Goal: Task Accomplishment & Management: Manage account settings

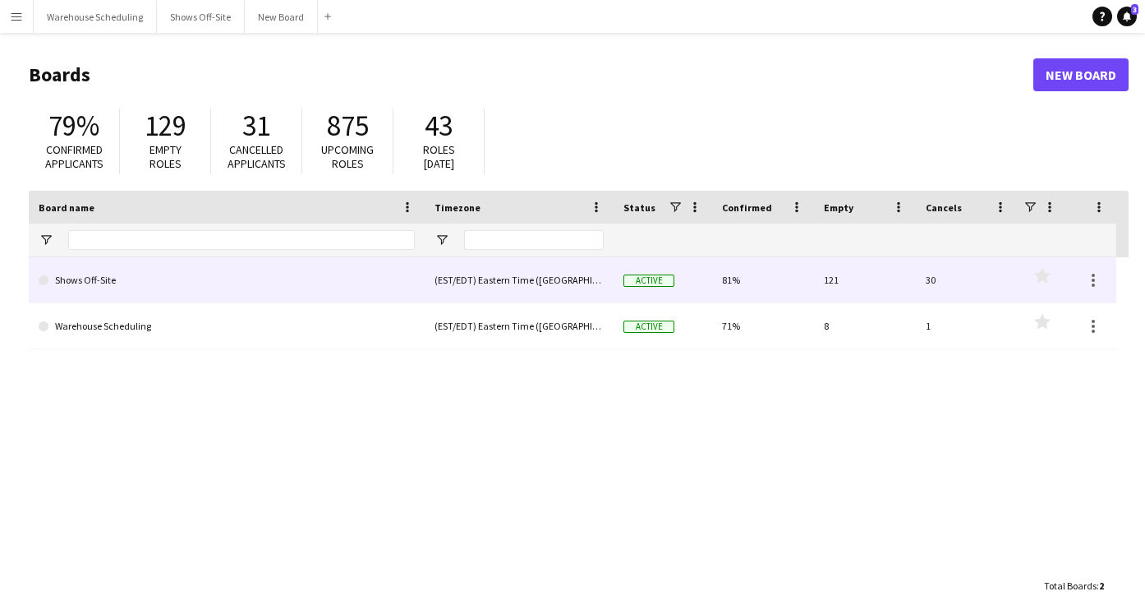
click at [83, 282] on link "Shows Off-Site" at bounding box center [227, 280] width 376 height 46
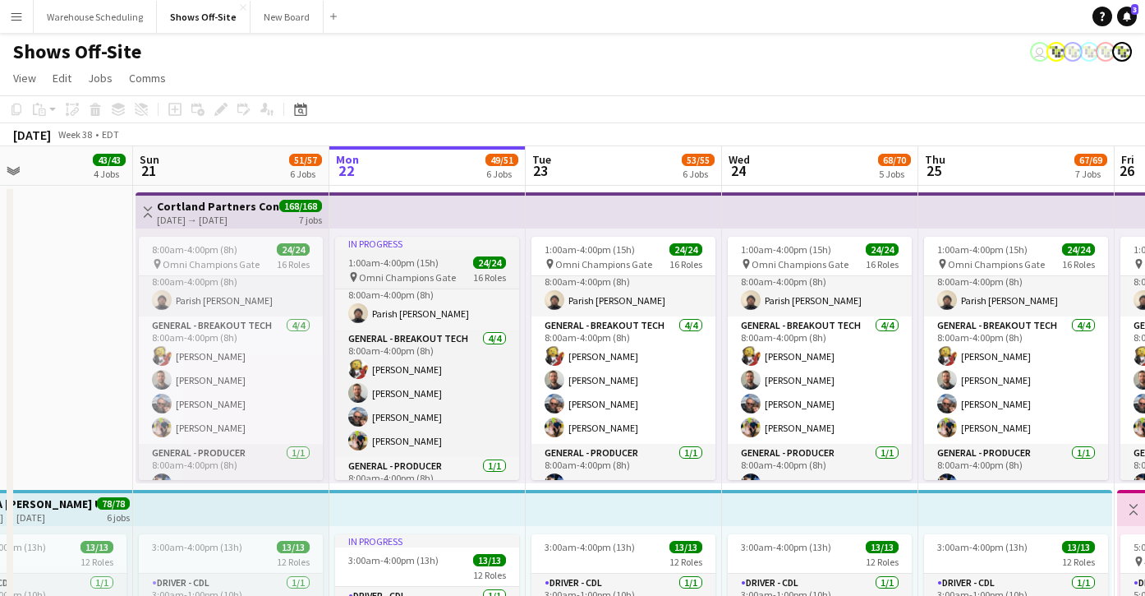
scroll to position [150, 0]
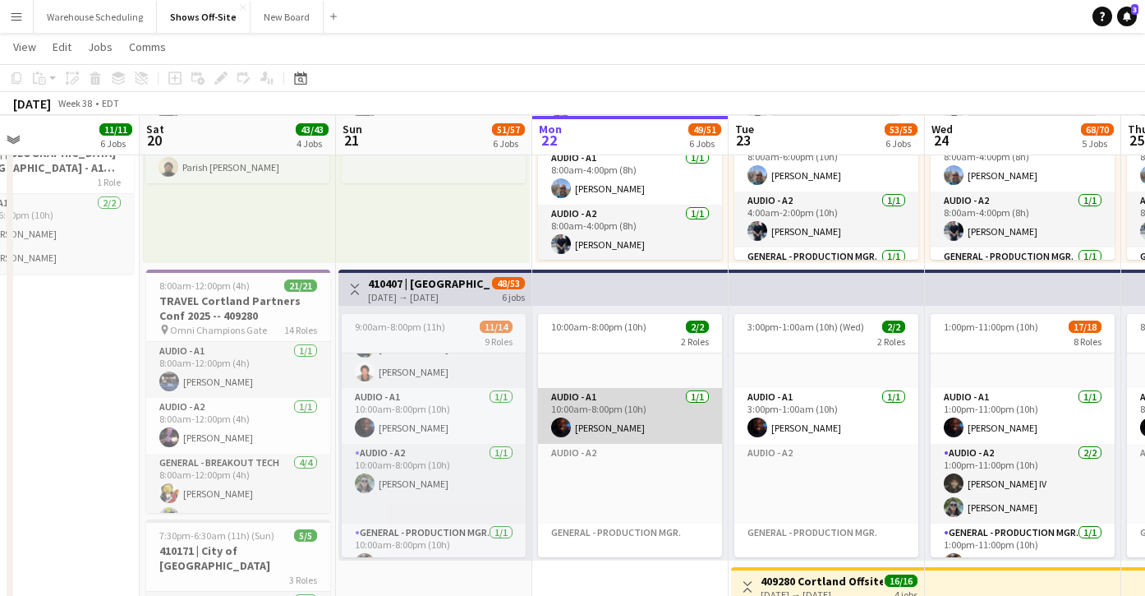
click at [560, 429] on app-user-avatar at bounding box center [561, 427] width 20 height 20
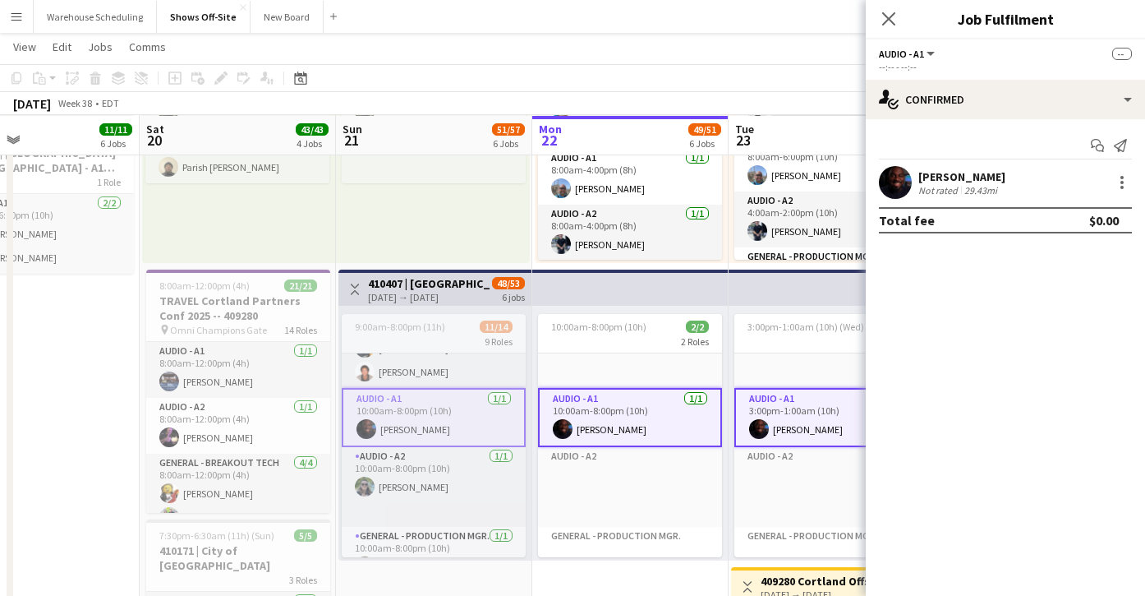
click at [903, 168] on app-user-avatar at bounding box center [895, 182] width 33 height 33
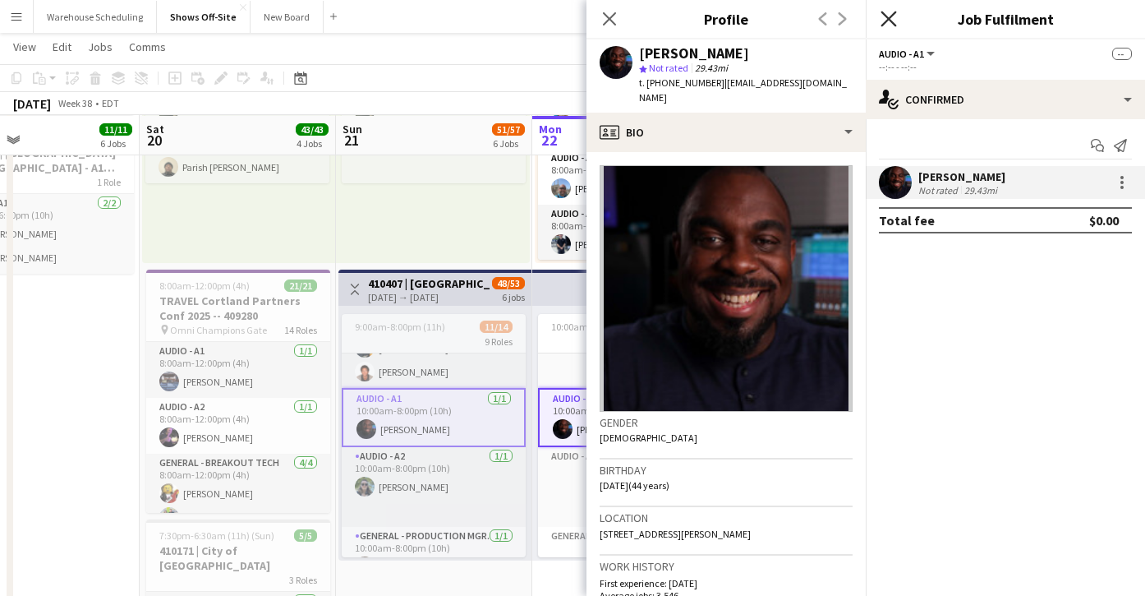
click at [890, 19] on icon at bounding box center [889, 19] width 16 height 16
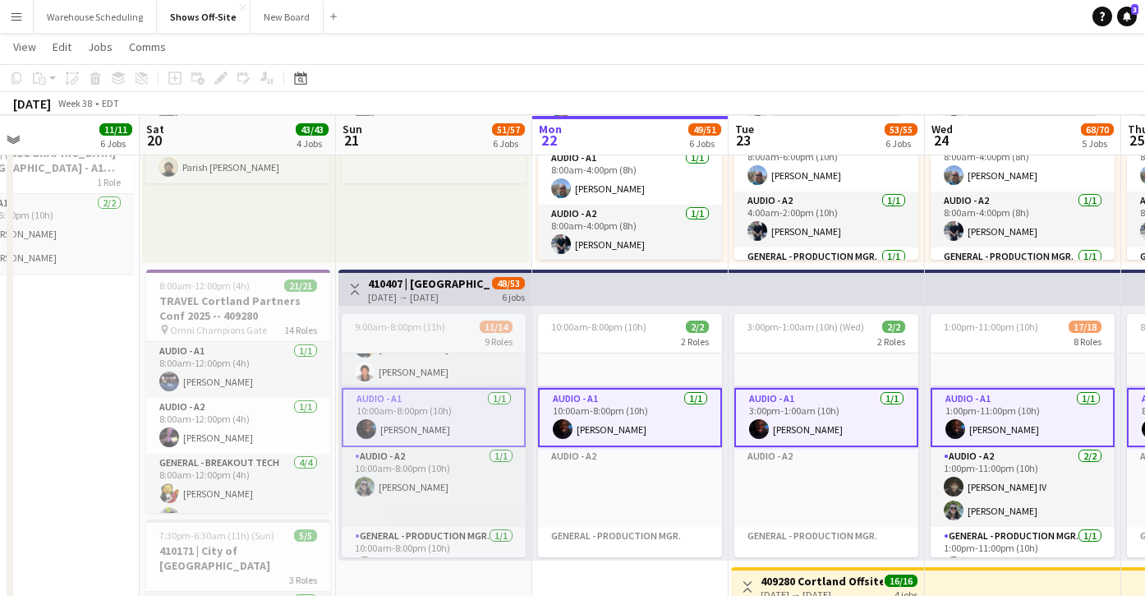
click at [440, 209] on div "8:00am-6:00pm (10h) 2/3 pin 409280 - Courtland Drivers 1 Role Driver - CDL [DAT…" at bounding box center [433, 135] width 194 height 255
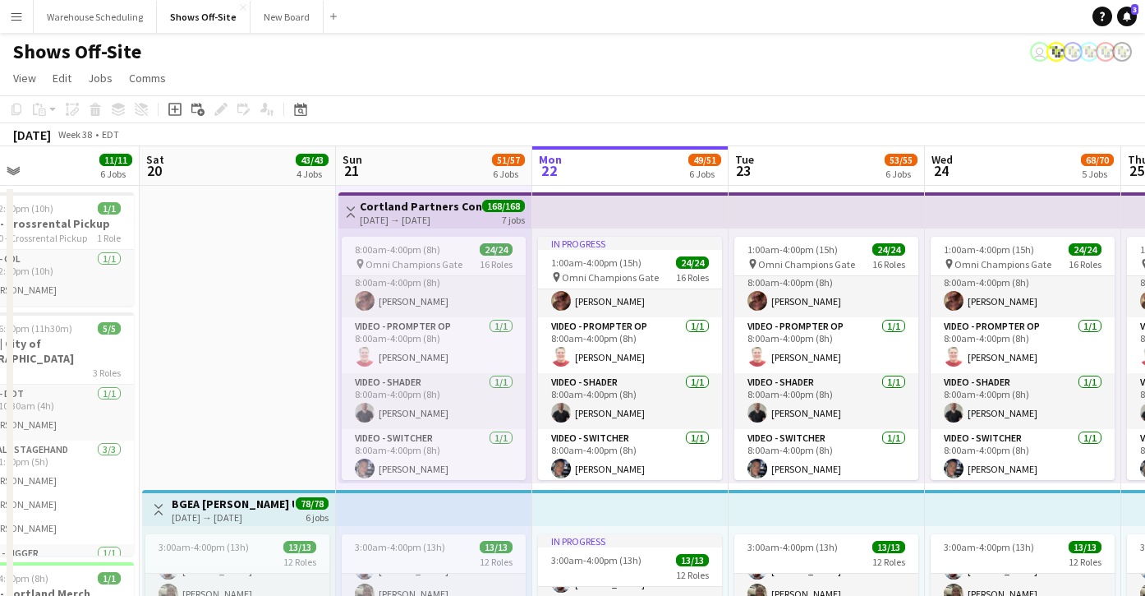
click at [503, 90] on app-page-menu "View Day view expanded Day view collapsed Month view Date picker Jump to [DATE]…" at bounding box center [572, 79] width 1145 height 31
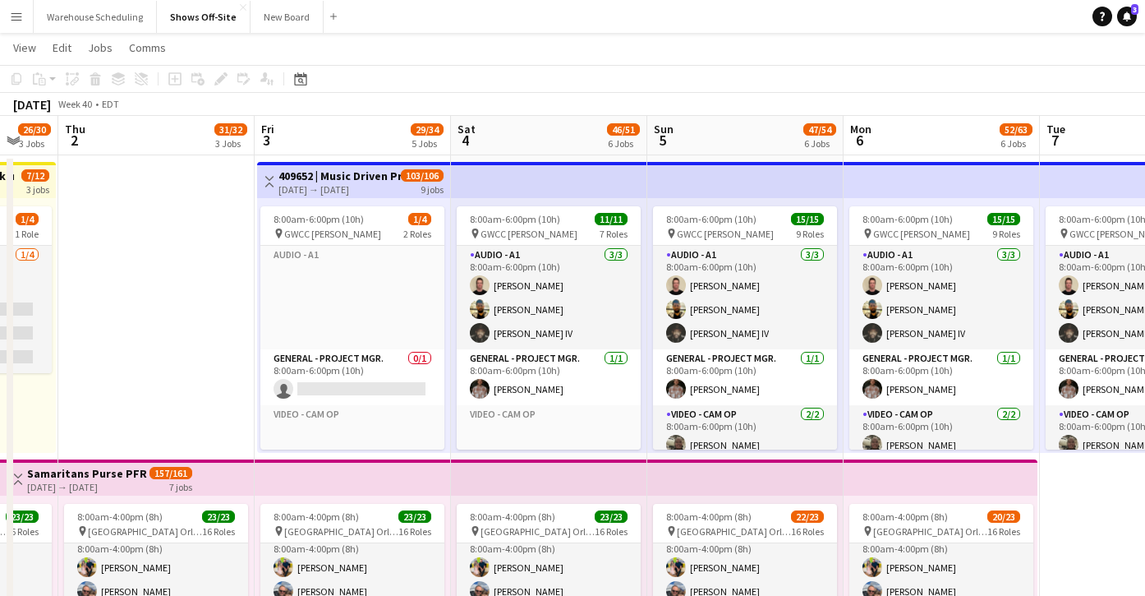
scroll to position [239, 0]
